Goal: Find contact information: Find contact information

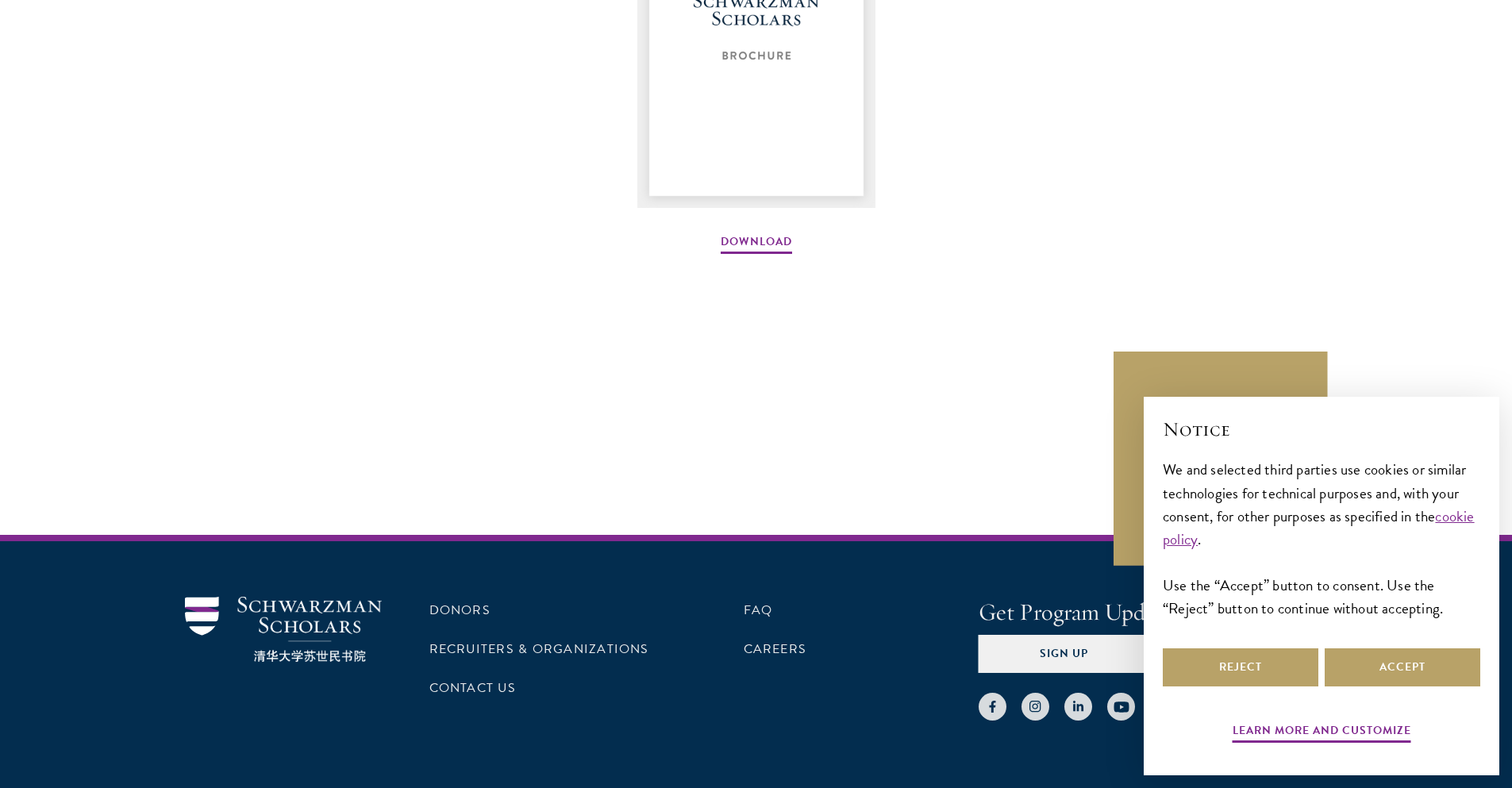
scroll to position [2436, 0]
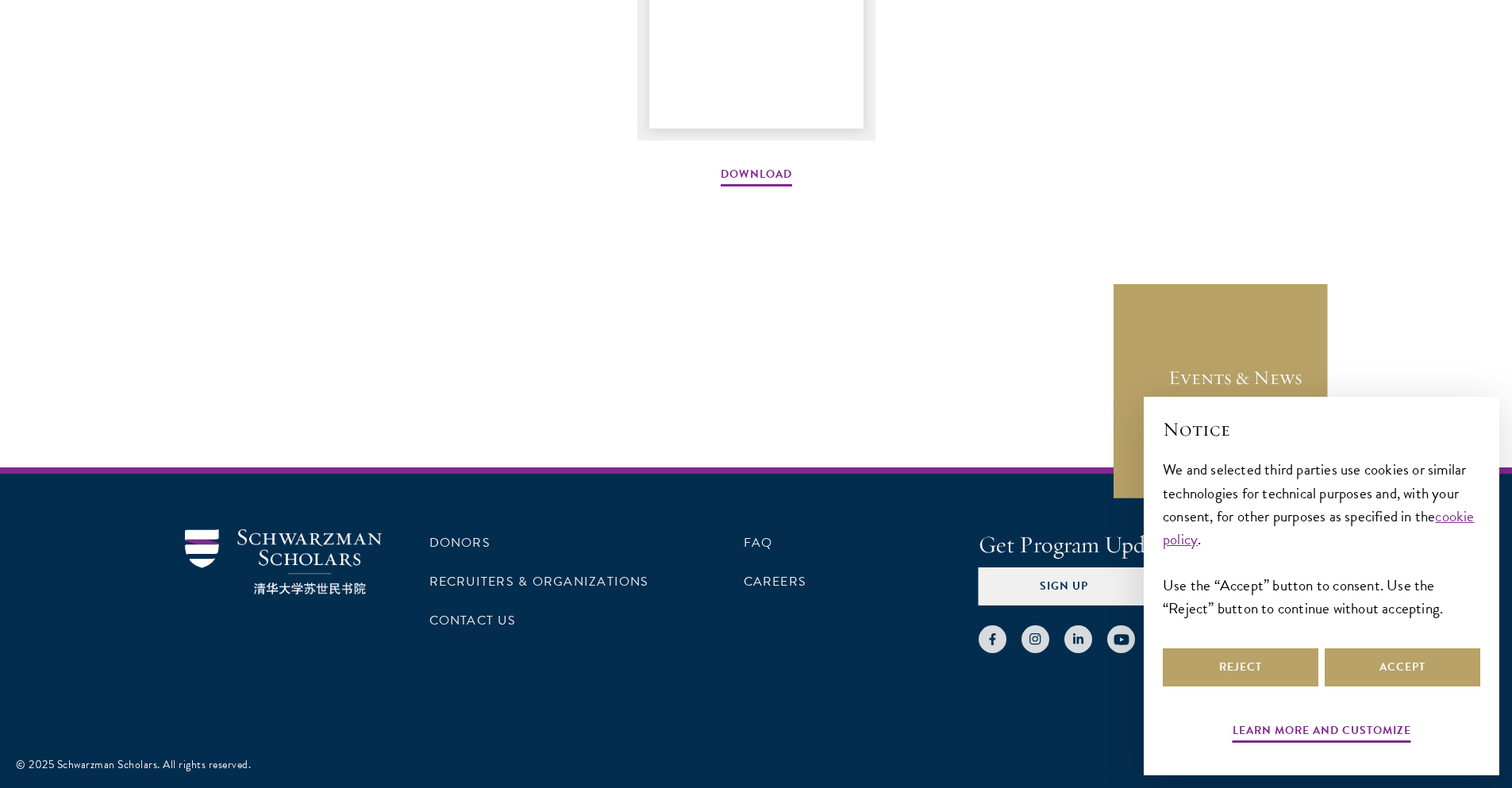
click at [1379, 645] on div "Reject Accept" at bounding box center [1322, 667] width 318 height 44
click at [1374, 657] on button "Accept" at bounding box center [1402, 666] width 156 height 38
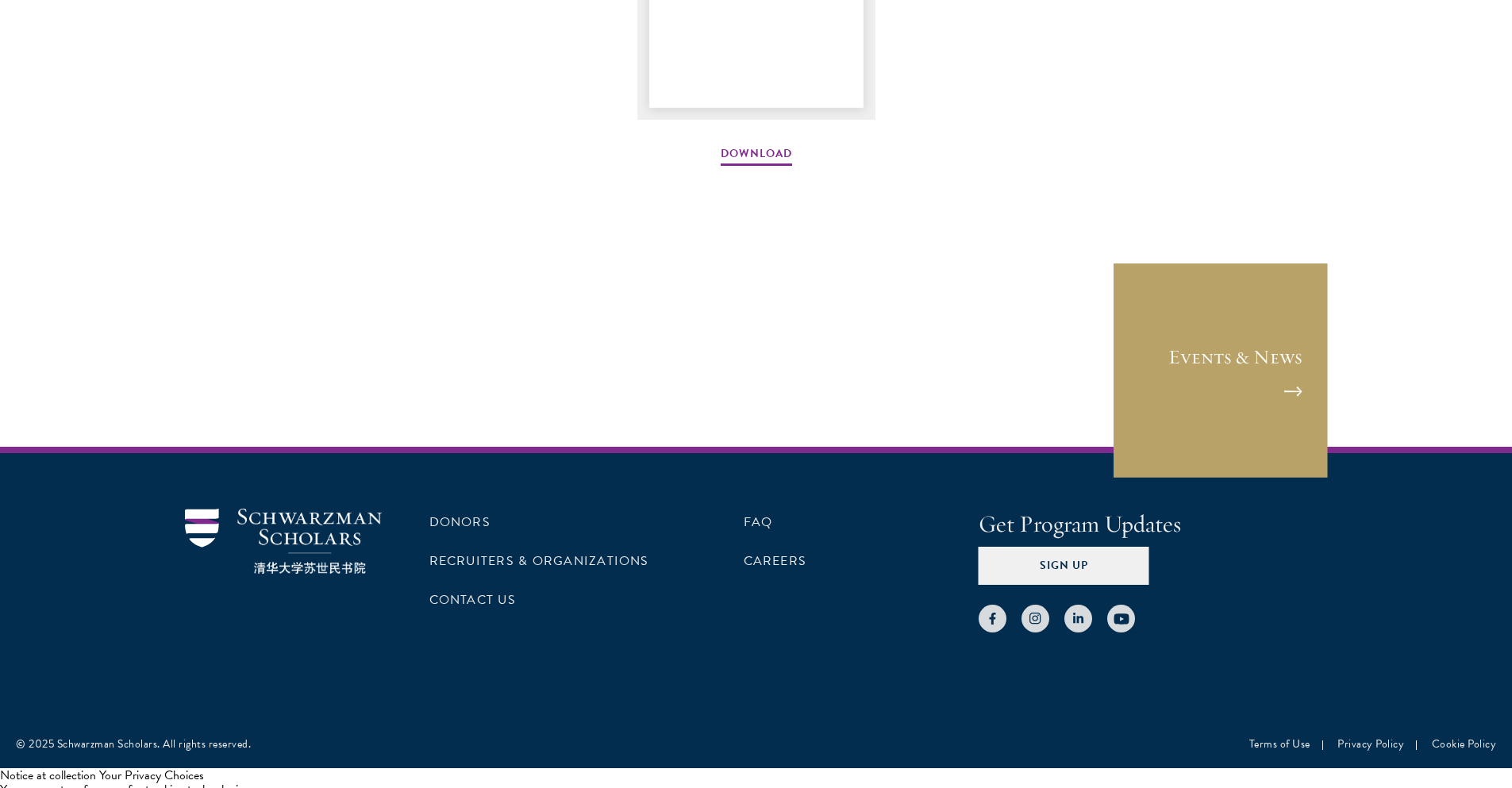
scroll to position [2466, 0]
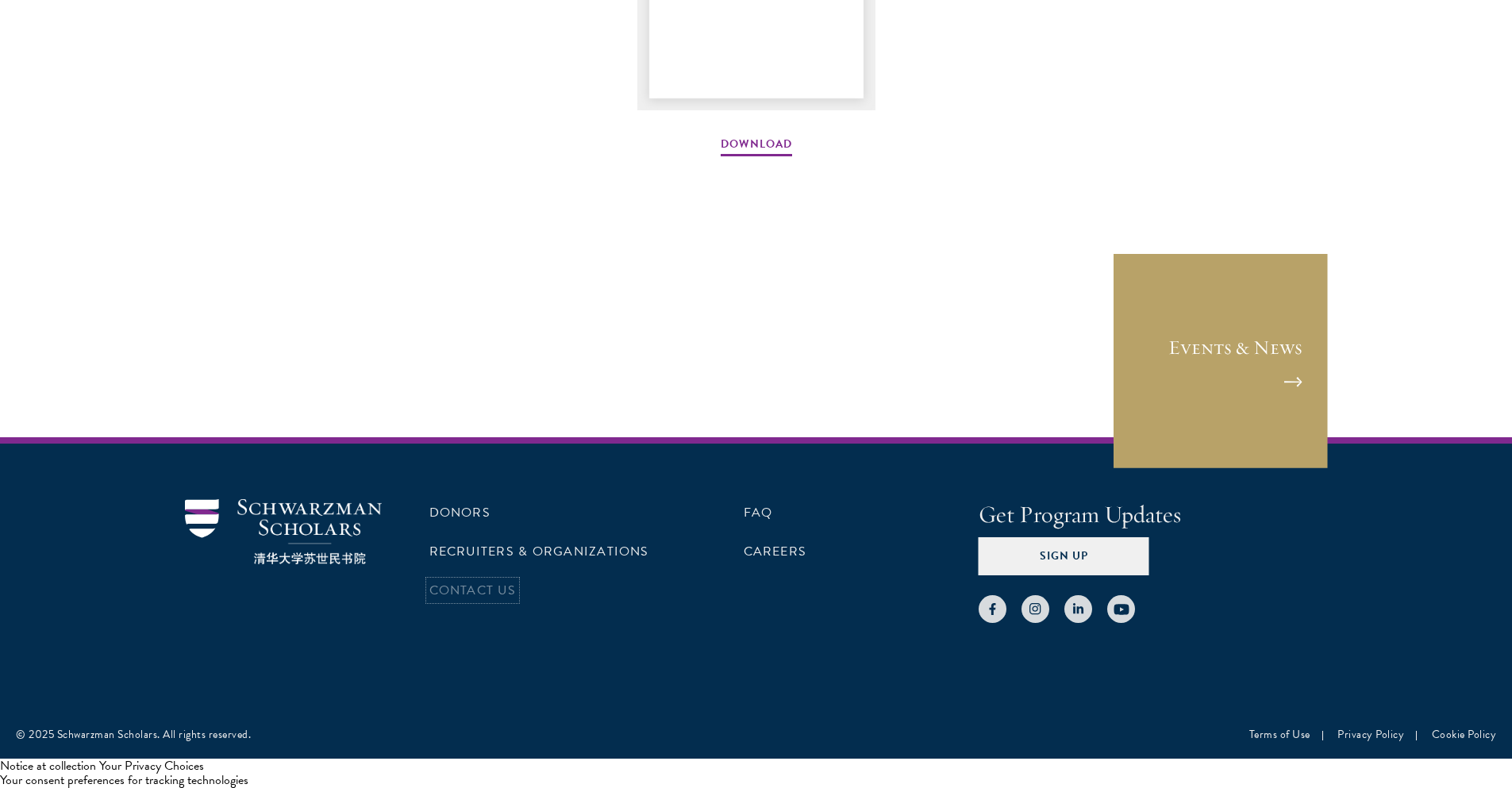
click at [479, 588] on link "Contact Us" at bounding box center [473, 590] width 87 height 19
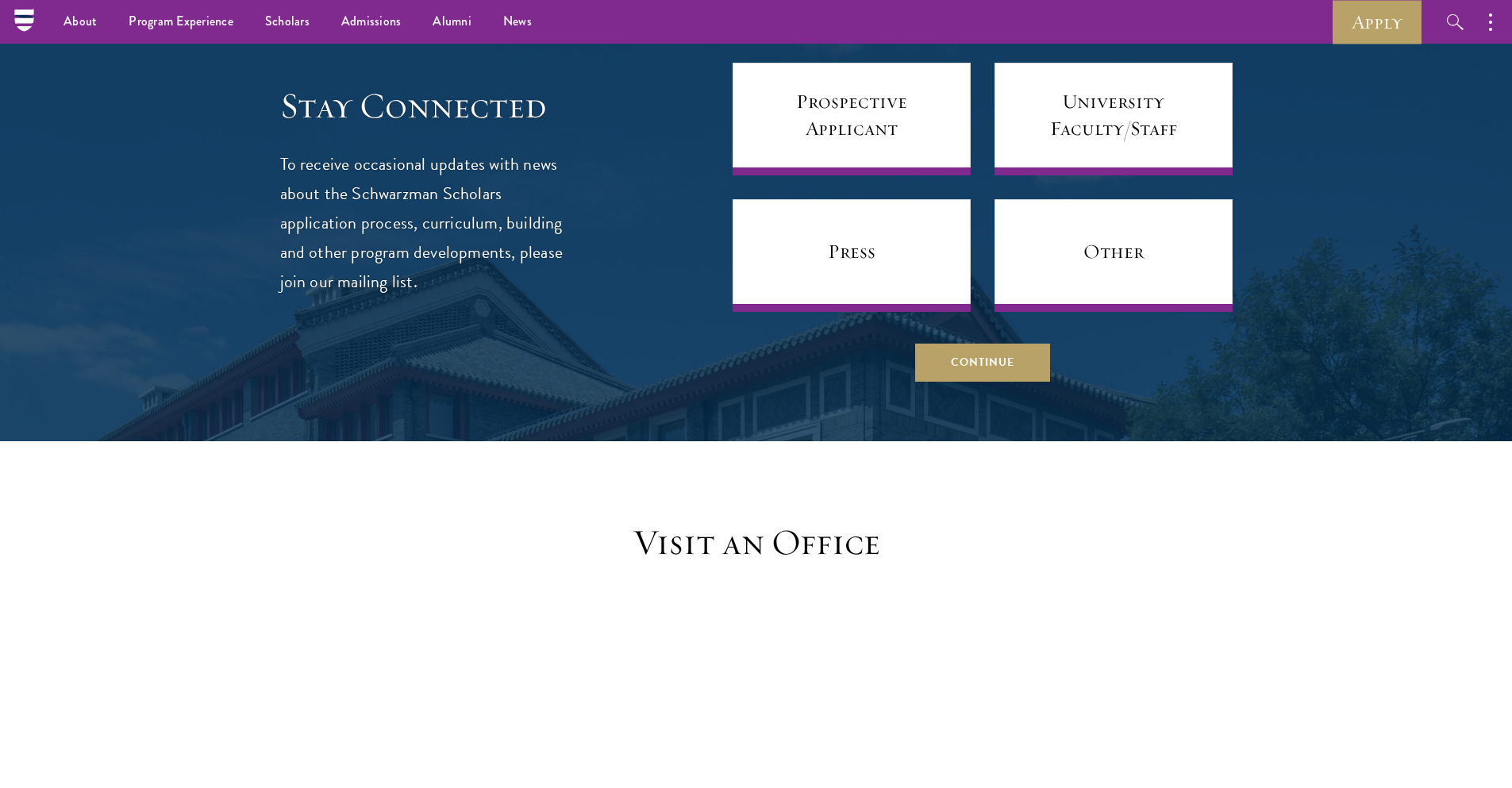
scroll to position [943, 0]
